Goal: Task Accomplishment & Management: Complete application form

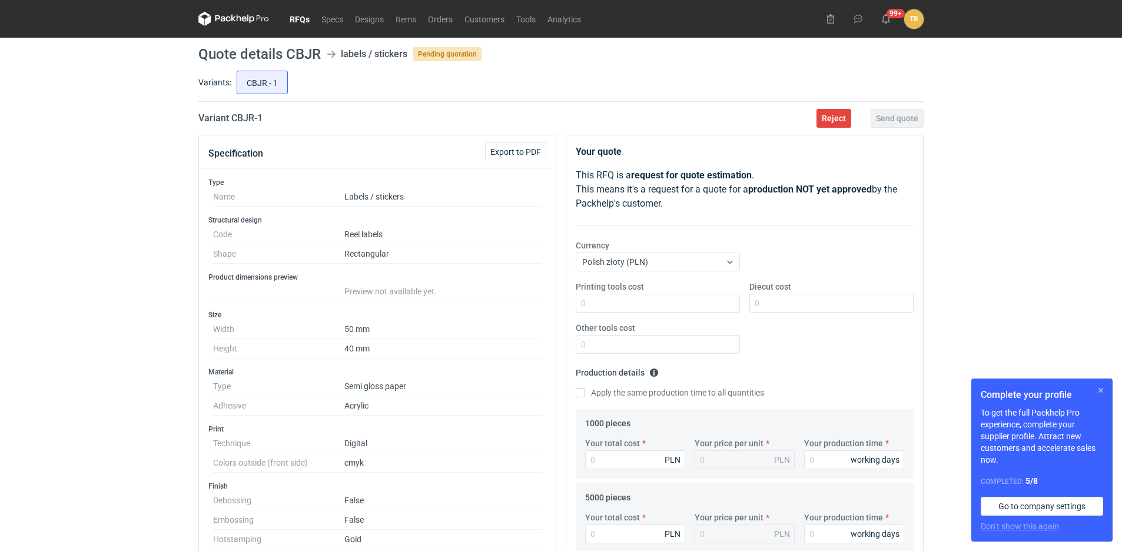
drag, startPoint x: 1098, startPoint y: 388, endPoint x: 1063, endPoint y: 387, distance: 35.3
click at [1098, 387] on button "button" at bounding box center [1100, 390] width 14 height 14
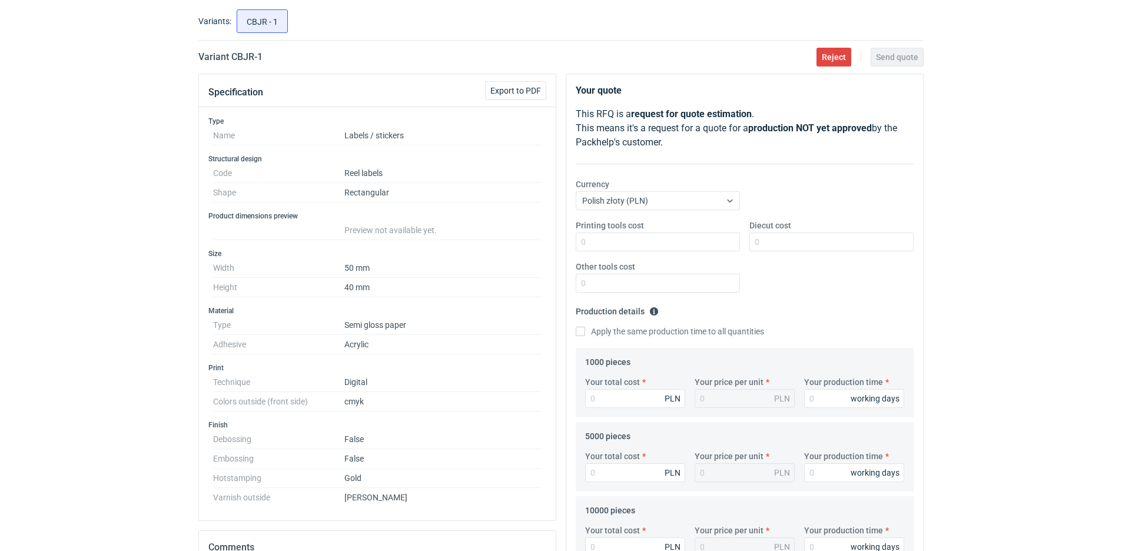
scroll to position [59, 0]
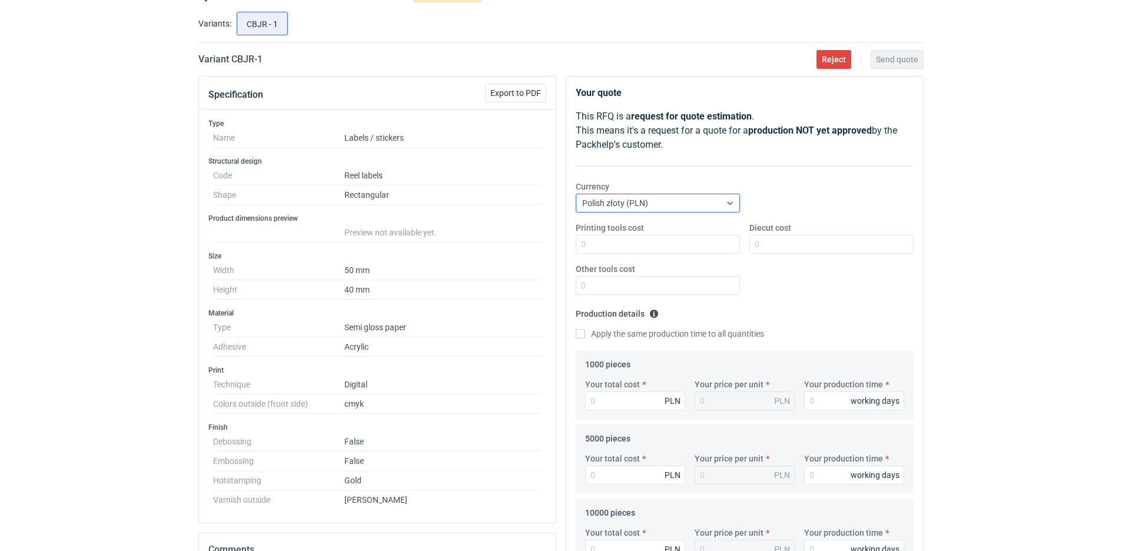
click at [723, 198] on div at bounding box center [729, 202] width 19 height 9
click at [647, 226] on div "Euro (EUR)" at bounding box center [657, 230] width 145 height 12
click at [641, 242] on input "Printing tools cost" at bounding box center [657, 244] width 164 height 19
click at [800, 242] on input "Diecut cost" at bounding box center [831, 244] width 164 height 19
click at [669, 289] on input "Other tools cost" at bounding box center [657, 285] width 164 height 19
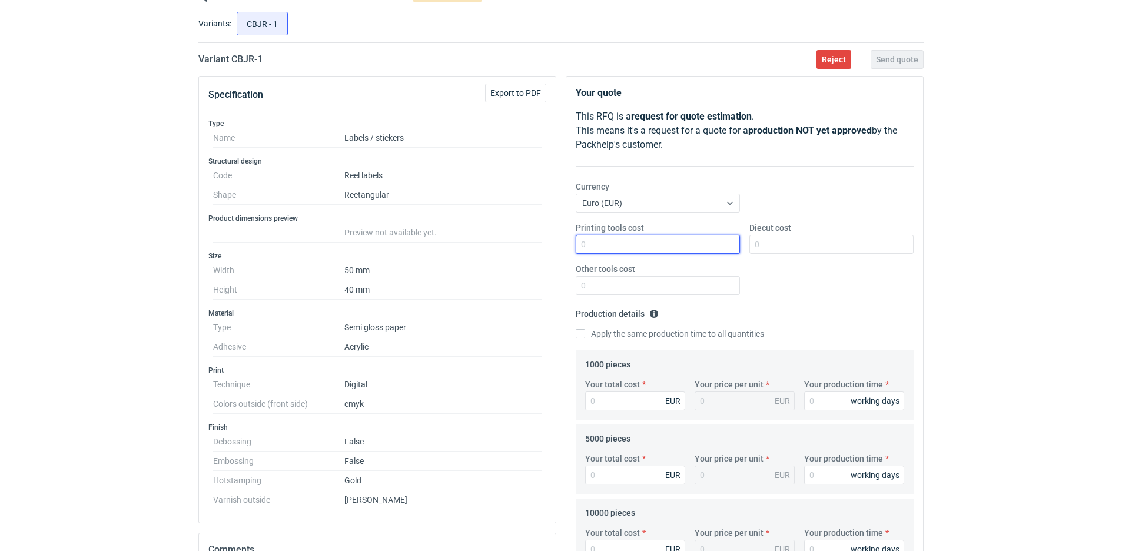
click at [623, 237] on input "Printing tools cost" at bounding box center [657, 244] width 164 height 19
type input "120"
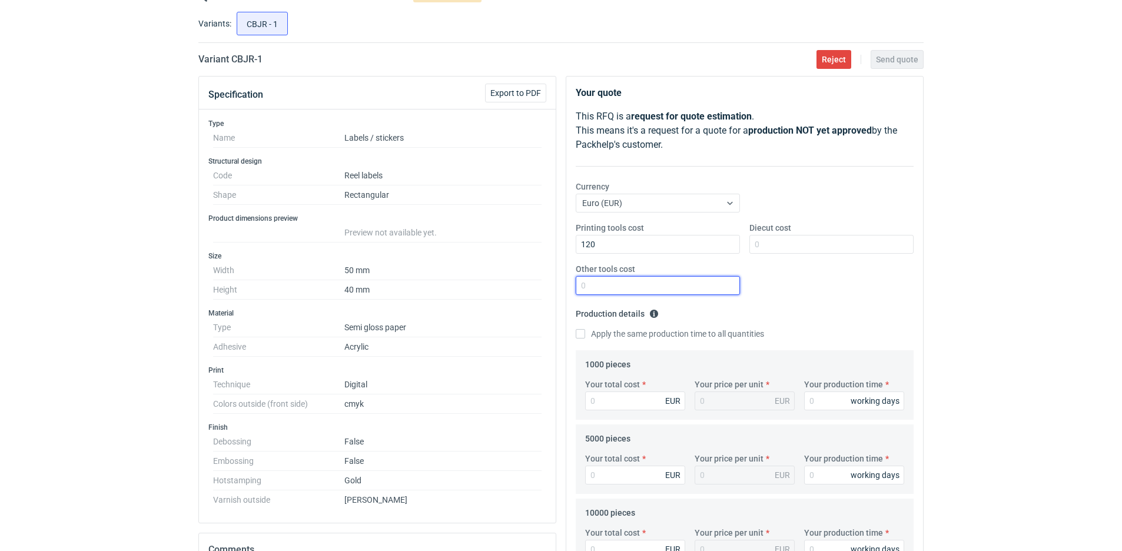
click at [715, 290] on input "Other tools cost" at bounding box center [657, 285] width 164 height 19
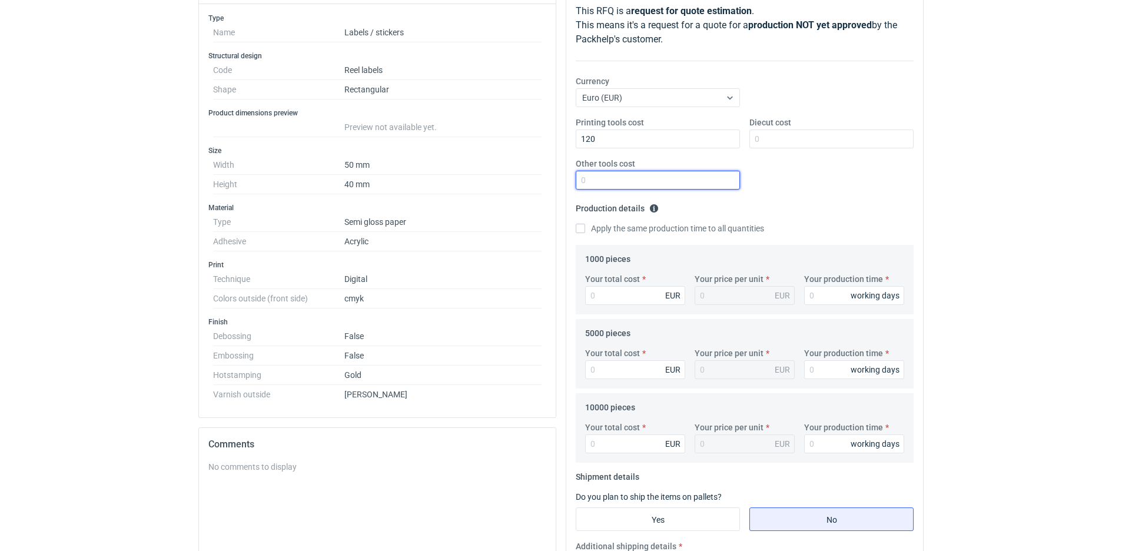
scroll to position [177, 0]
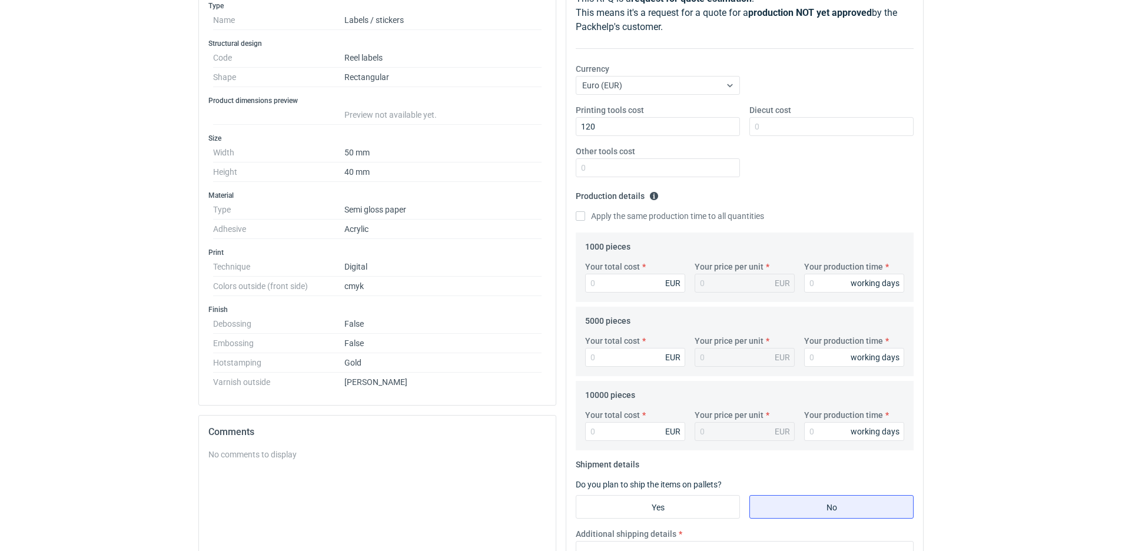
click at [632, 221] on label "Apply the same production time to all quantities" at bounding box center [669, 216] width 188 height 12
click at [585, 221] on input "Apply the same production time to all quantities" at bounding box center [579, 215] width 9 height 9
checkbox input "true"
click at [630, 278] on input "Your total cost" at bounding box center [635, 283] width 100 height 19
type input "215"
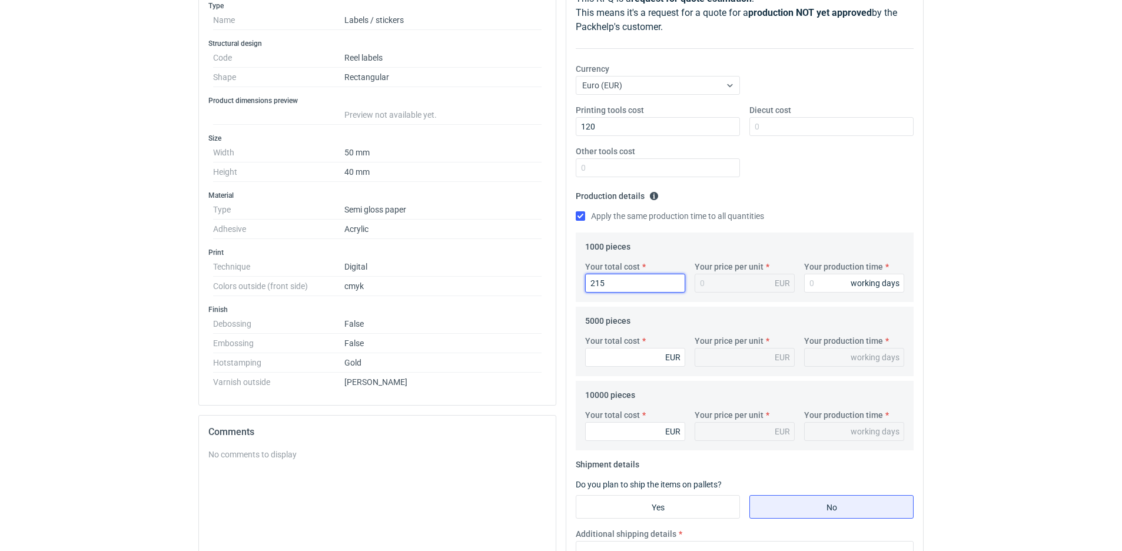
type input "0.22"
type input "215.47"
click at [647, 357] on input "Your total cost" at bounding box center [635, 357] width 100 height 19
type input "246"
type input "0.05"
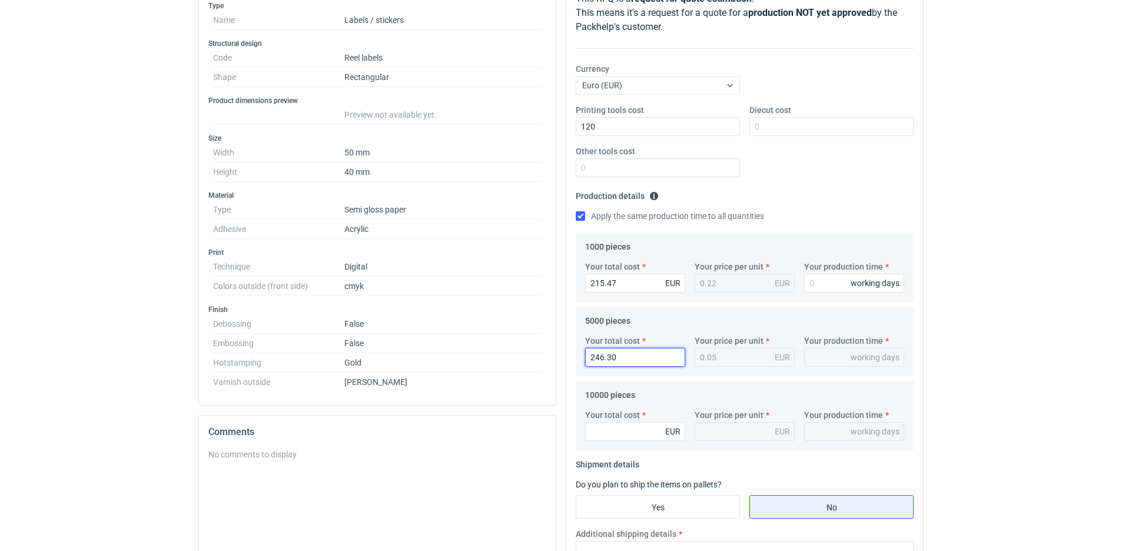
type input "246.30"
click at [638, 430] on input "Your total cost" at bounding box center [635, 431] width 100 height 19
type input "286"
type input "0.03"
type input "286.27"
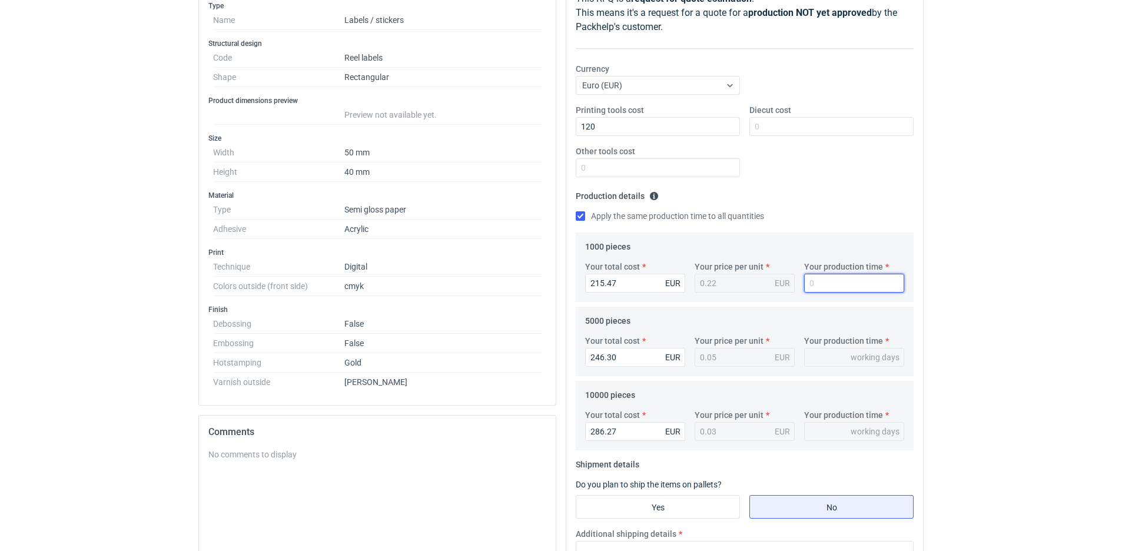
click at [817, 284] on input "Your production time" at bounding box center [854, 283] width 100 height 19
type input "5"
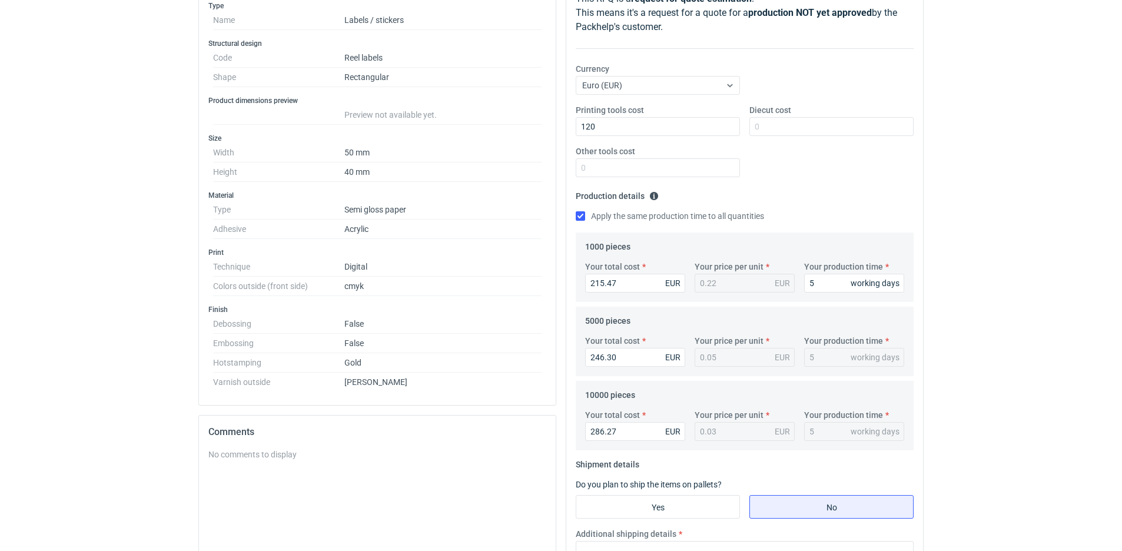
click at [756, 287] on div "0.22 EUR" at bounding box center [744, 283] width 100 height 19
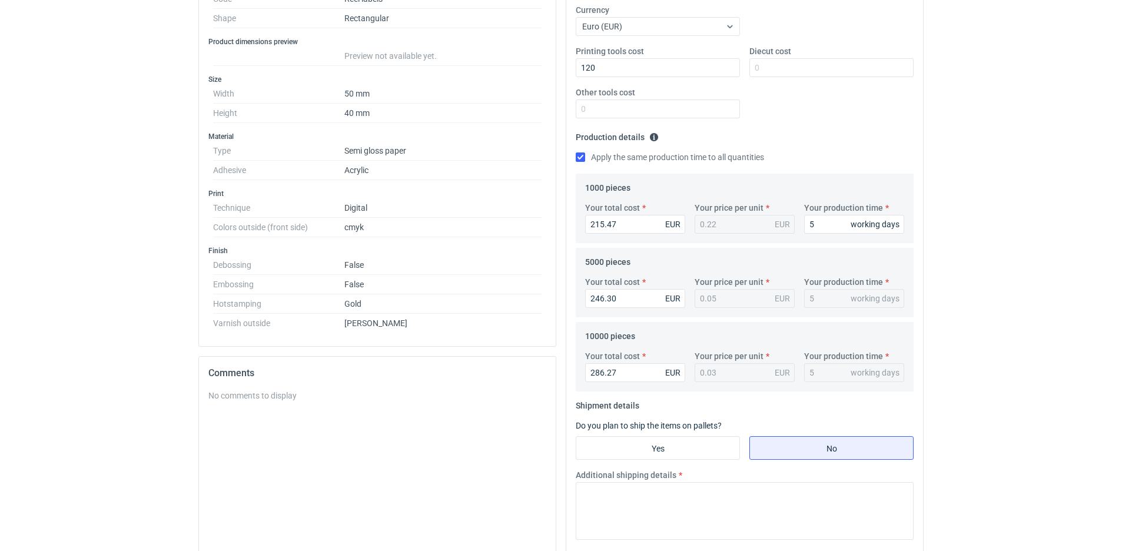
scroll to position [412, 0]
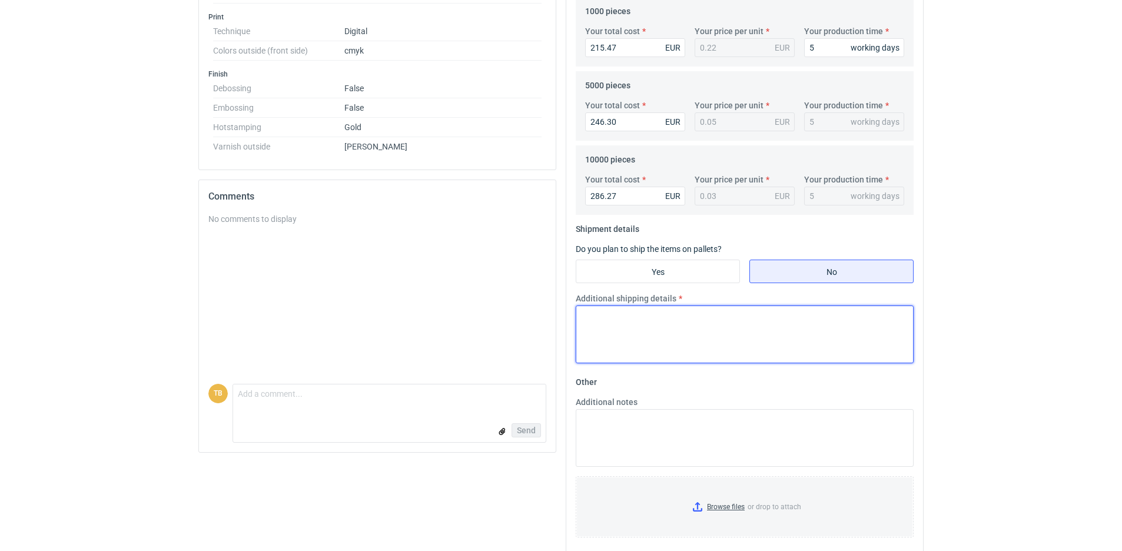
click at [740, 307] on textarea "Additional shipping details" at bounding box center [744, 334] width 338 height 58
type textarea "D"
type textarea "UPS Standard + 3 days ( costs inclouded in price)"
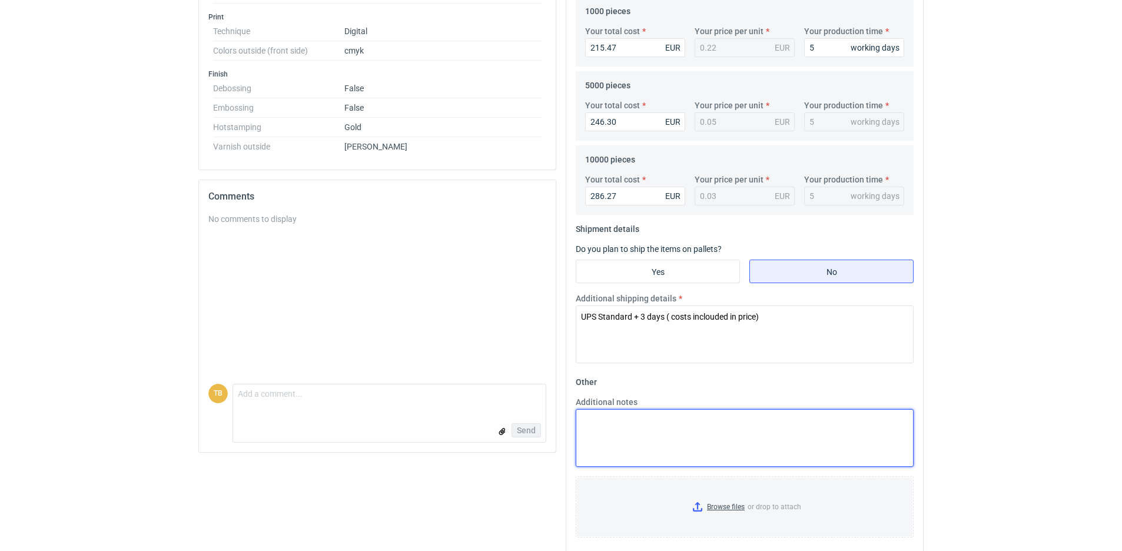
click at [759, 428] on textarea "Additional notes" at bounding box center [744, 438] width 338 height 58
click at [707, 435] on textarea "Additional notes" at bounding box center [744, 438] width 338 height 58
paste textarea "Size W x H: Rectangle 40 x 50 mm Nbr of models: 1 Radius: 2 mm Labelgap: 3 mm R…"
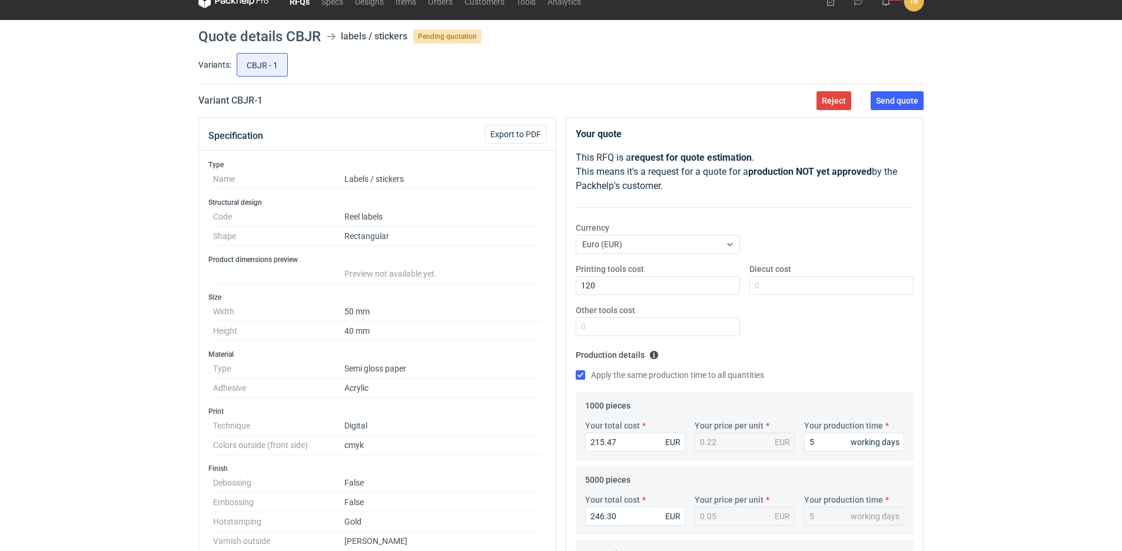
scroll to position [0, 0]
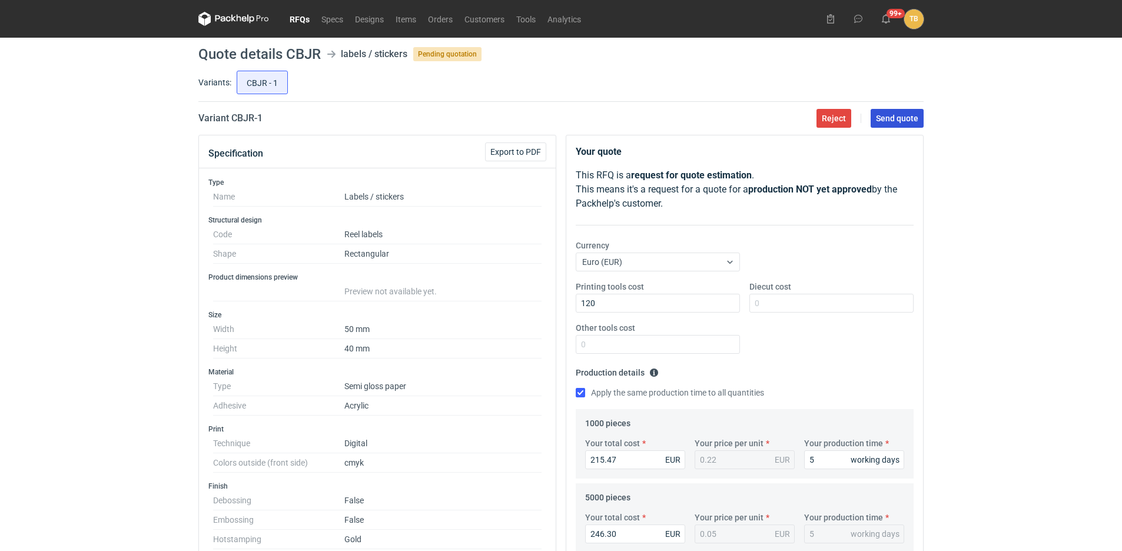
type textarea "Size W x H: Rectangle 40 x 50 mm Nbr of models: 1 Radius: 2 mm Labelgap: 3 mm R…"
click at [895, 124] on button "Send quote" at bounding box center [896, 118] width 53 height 19
